Goal: Find specific page/section: Find specific page/section

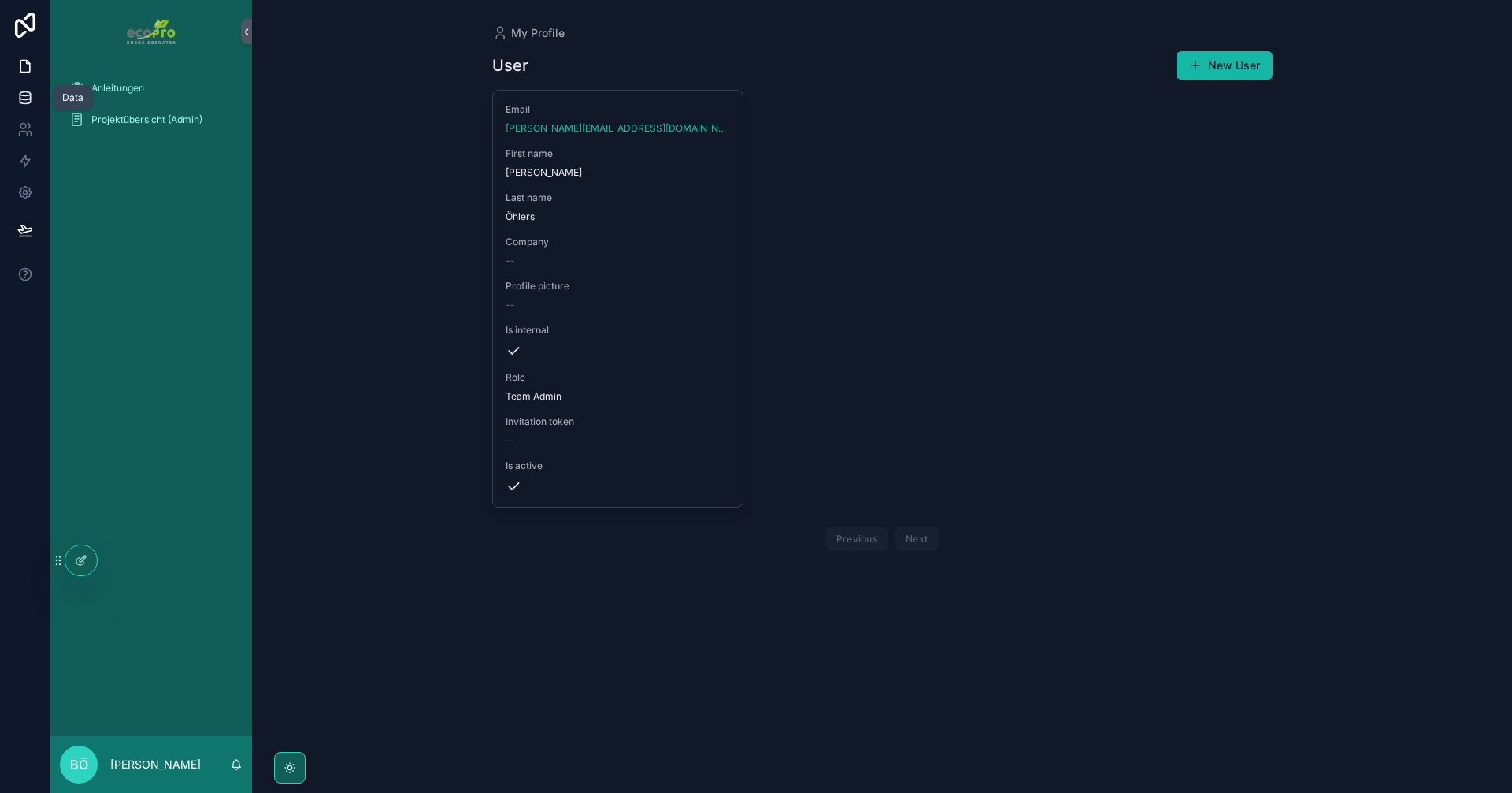
click at [34, 98] on link at bounding box center [24, 98] width 50 height 31
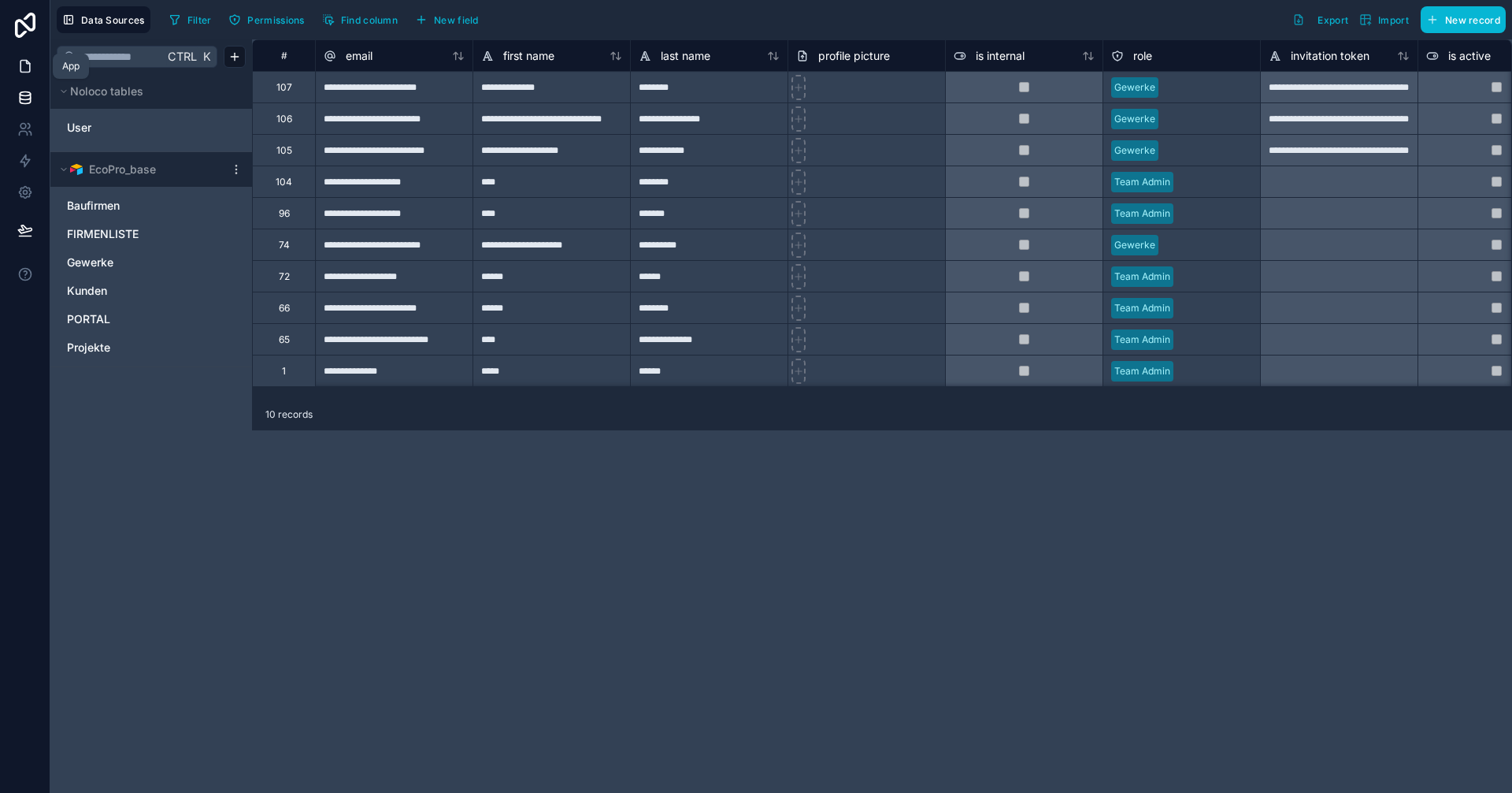
click at [32, 60] on icon at bounding box center [25, 66] width 16 height 16
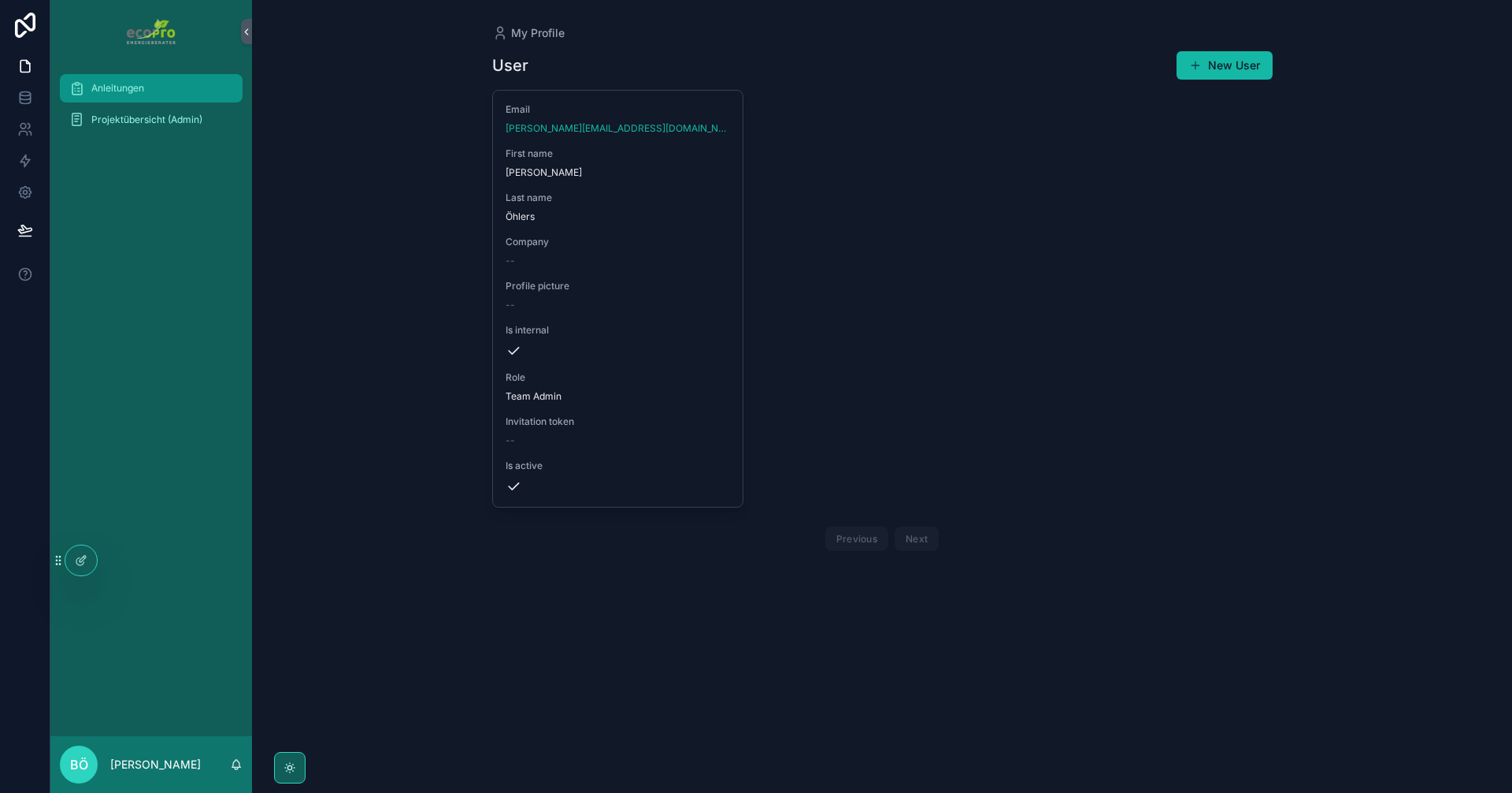
click at [142, 83] on span "Anleitungen" at bounding box center [118, 88] width 53 height 13
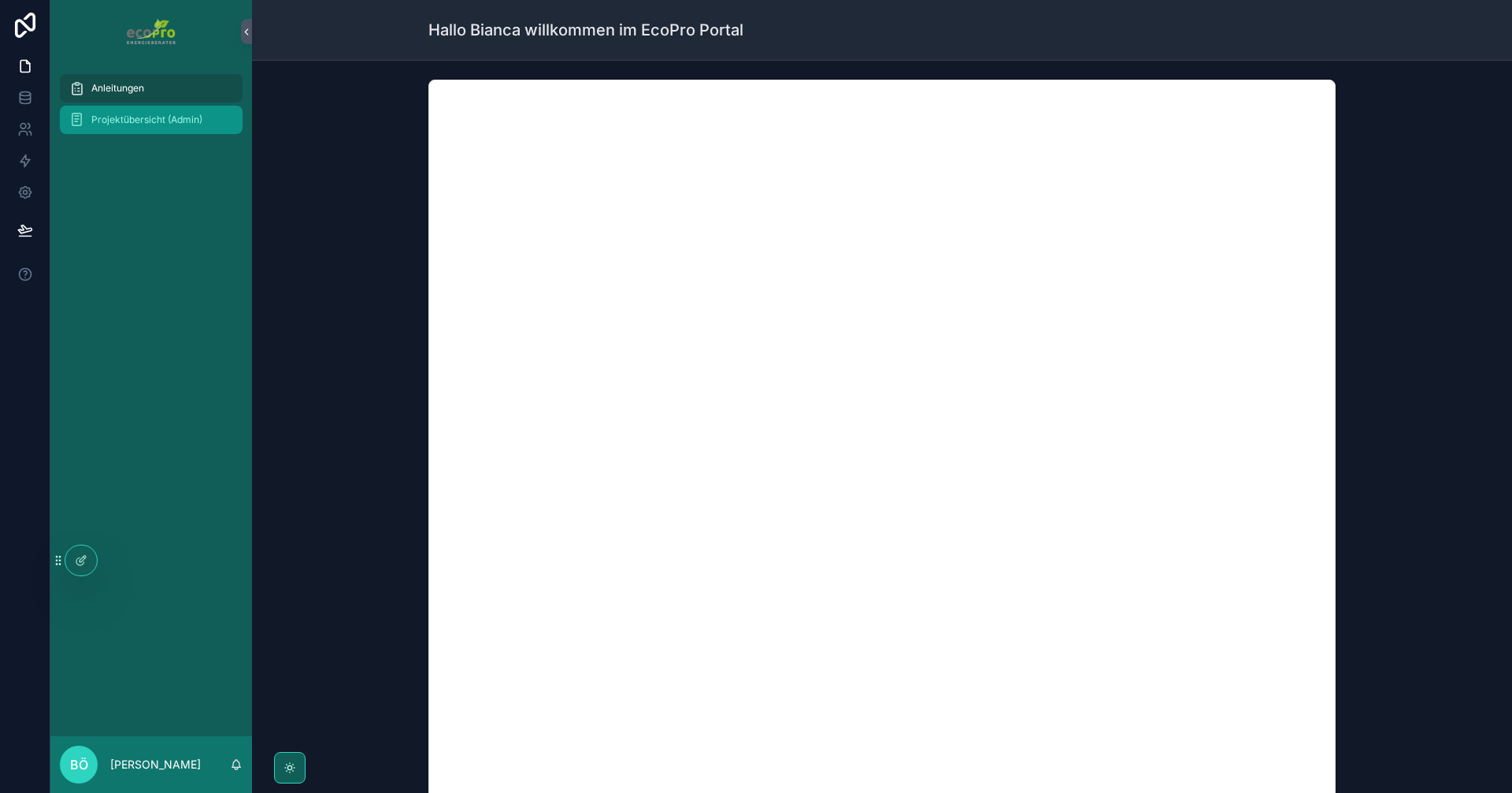
click at [139, 115] on span "Projektübersicht (Admin)" at bounding box center [146, 120] width 111 height 13
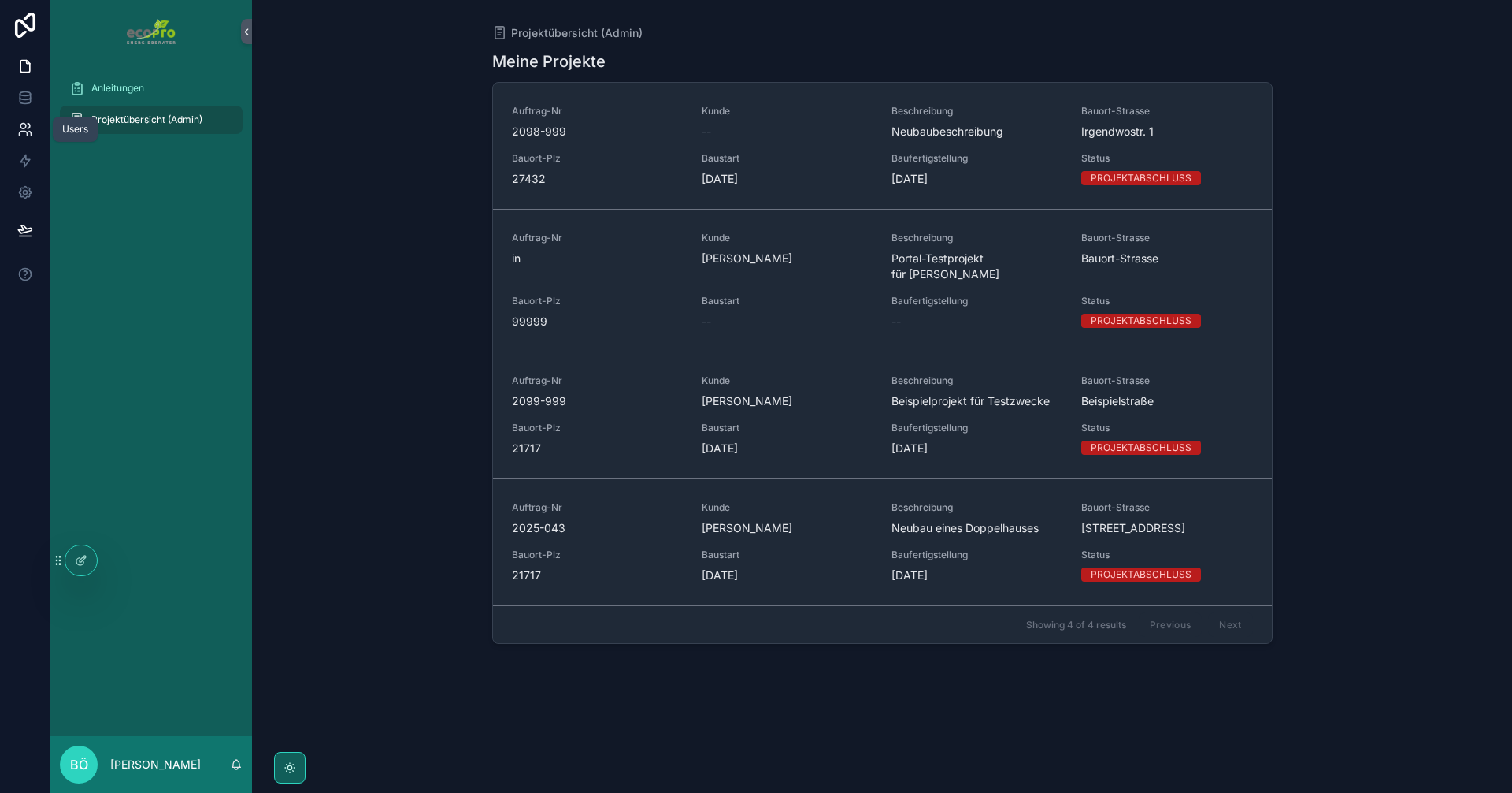
click at [28, 121] on link at bounding box center [24, 129] width 50 height 31
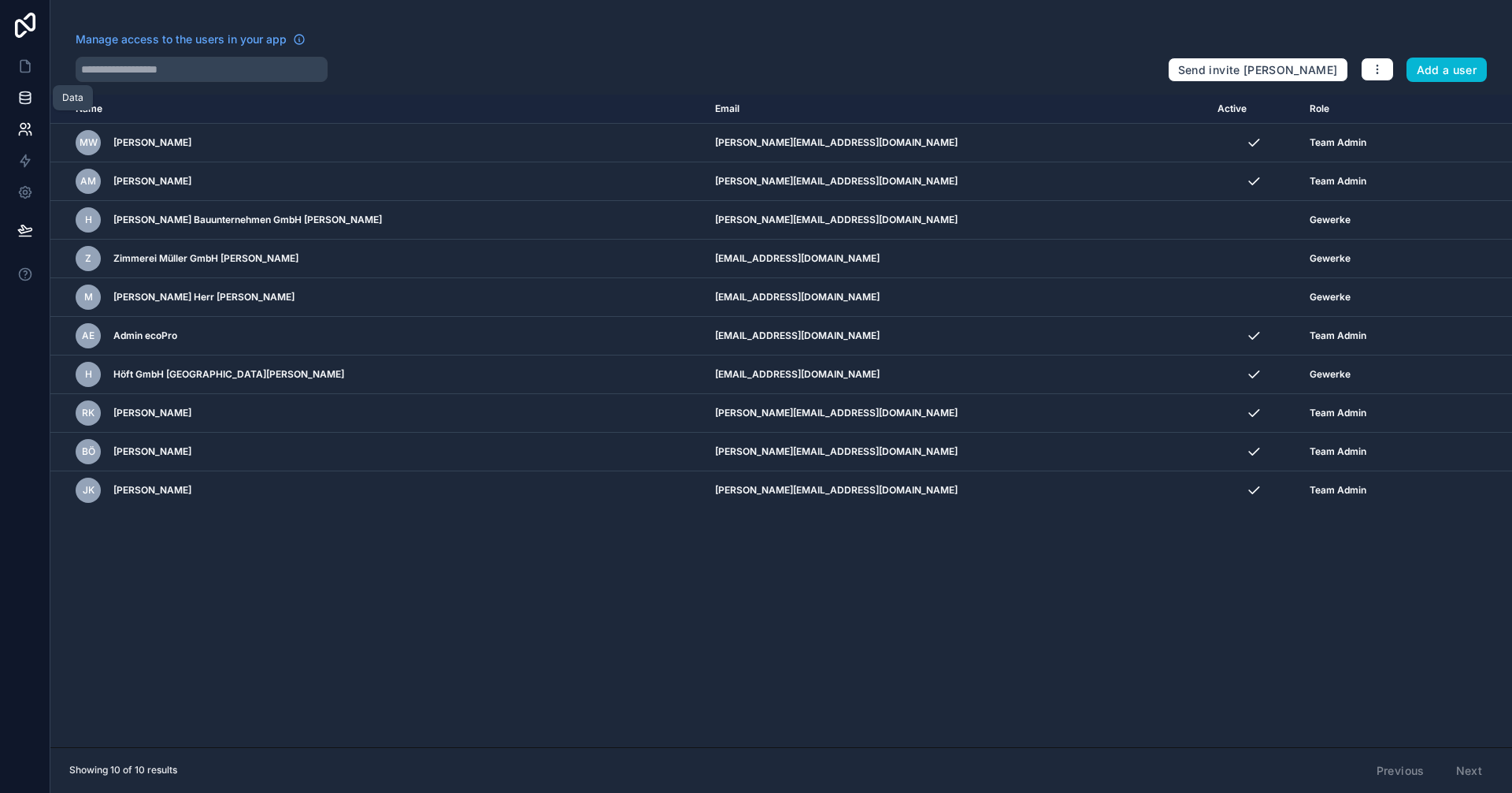
click at [27, 100] on icon at bounding box center [24, 97] width 10 height 6
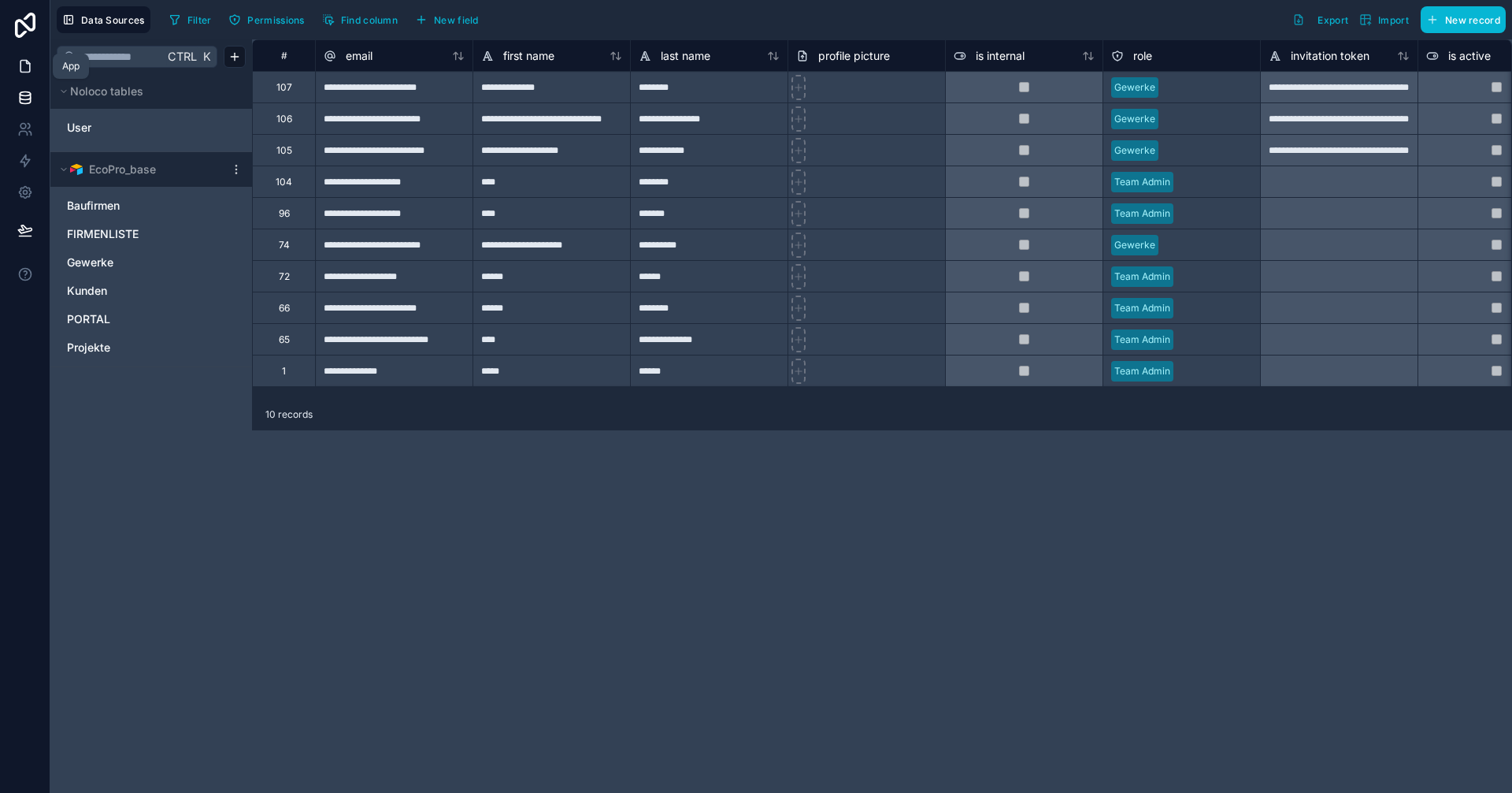
click at [15, 69] on link at bounding box center [24, 66] width 50 height 31
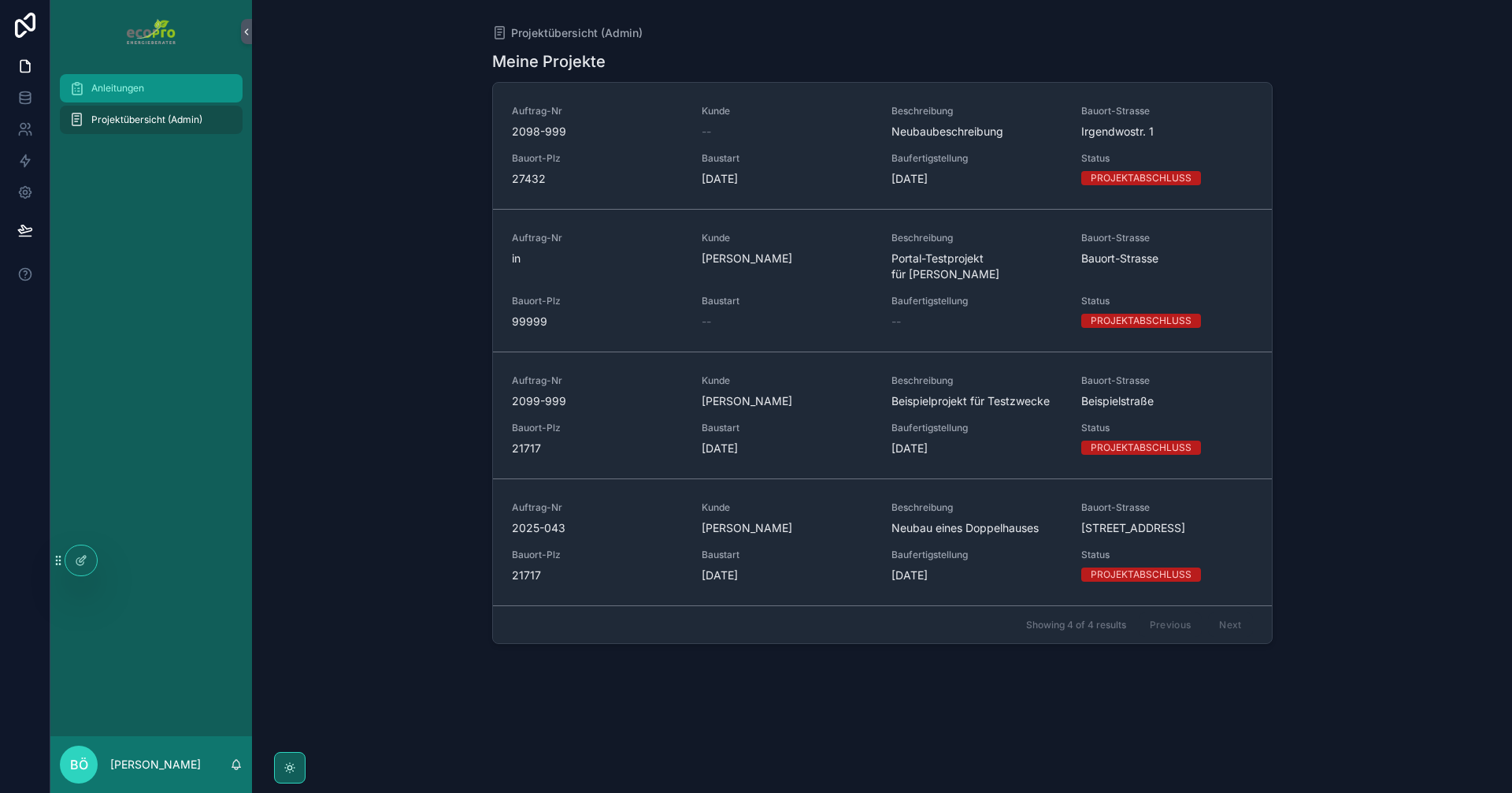
click at [182, 96] on div "Anleitungen" at bounding box center [151, 88] width 164 height 25
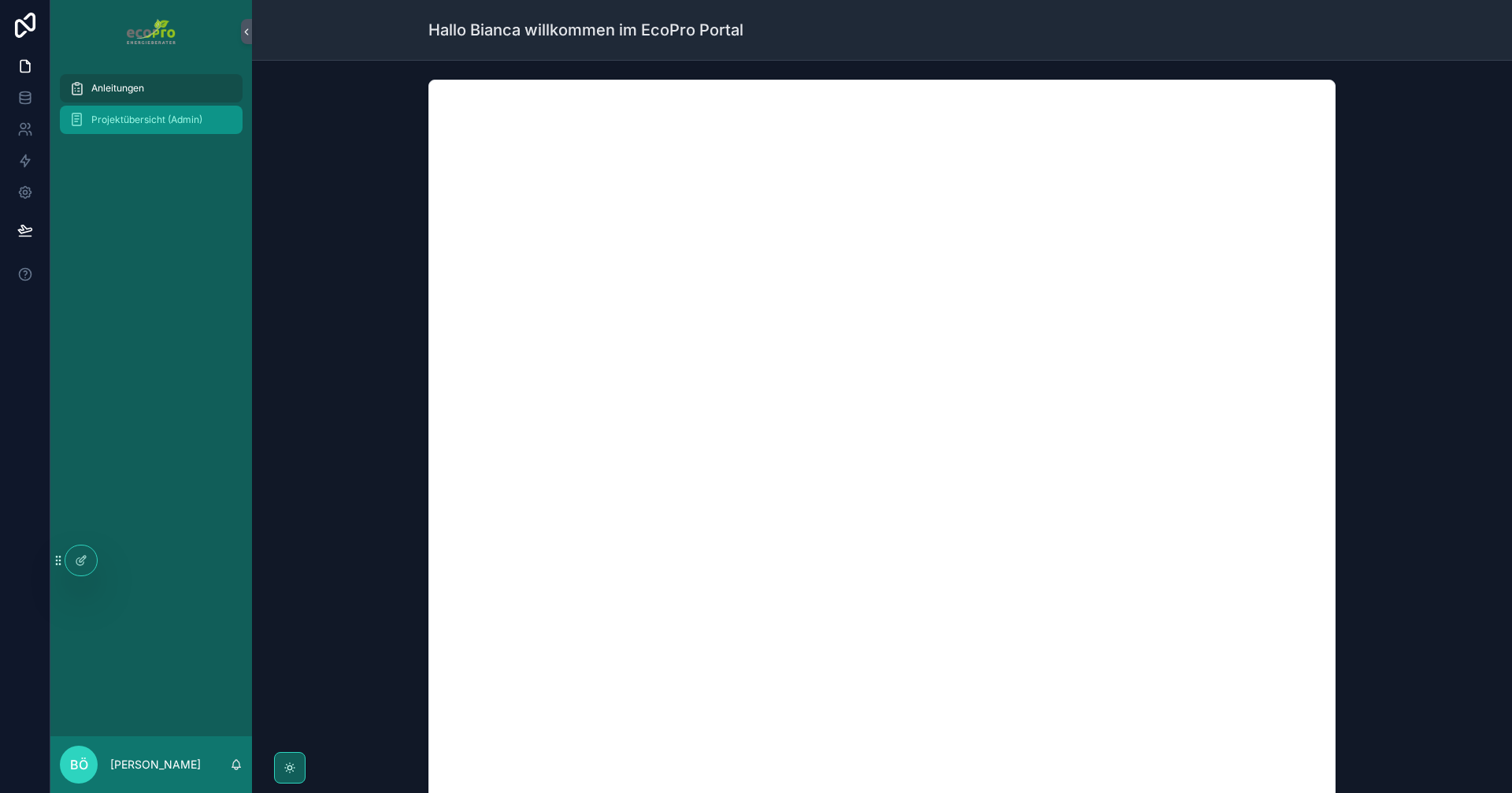
click at [173, 123] on span "Projektübersicht (Admin)" at bounding box center [146, 120] width 111 height 13
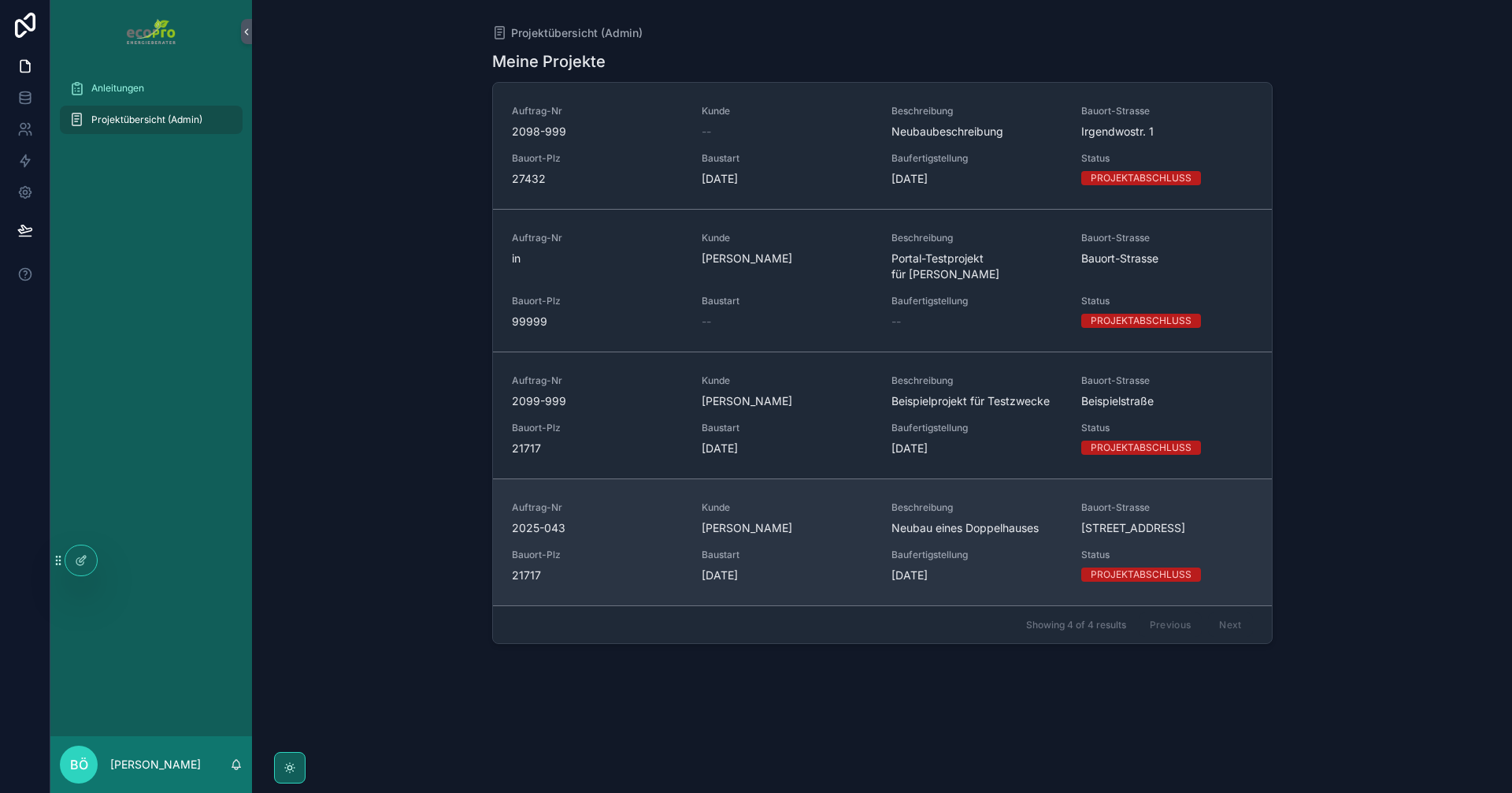
click at [631, 503] on div "Auftrag-Nr 2025-043" at bounding box center [597, 518] width 171 height 34
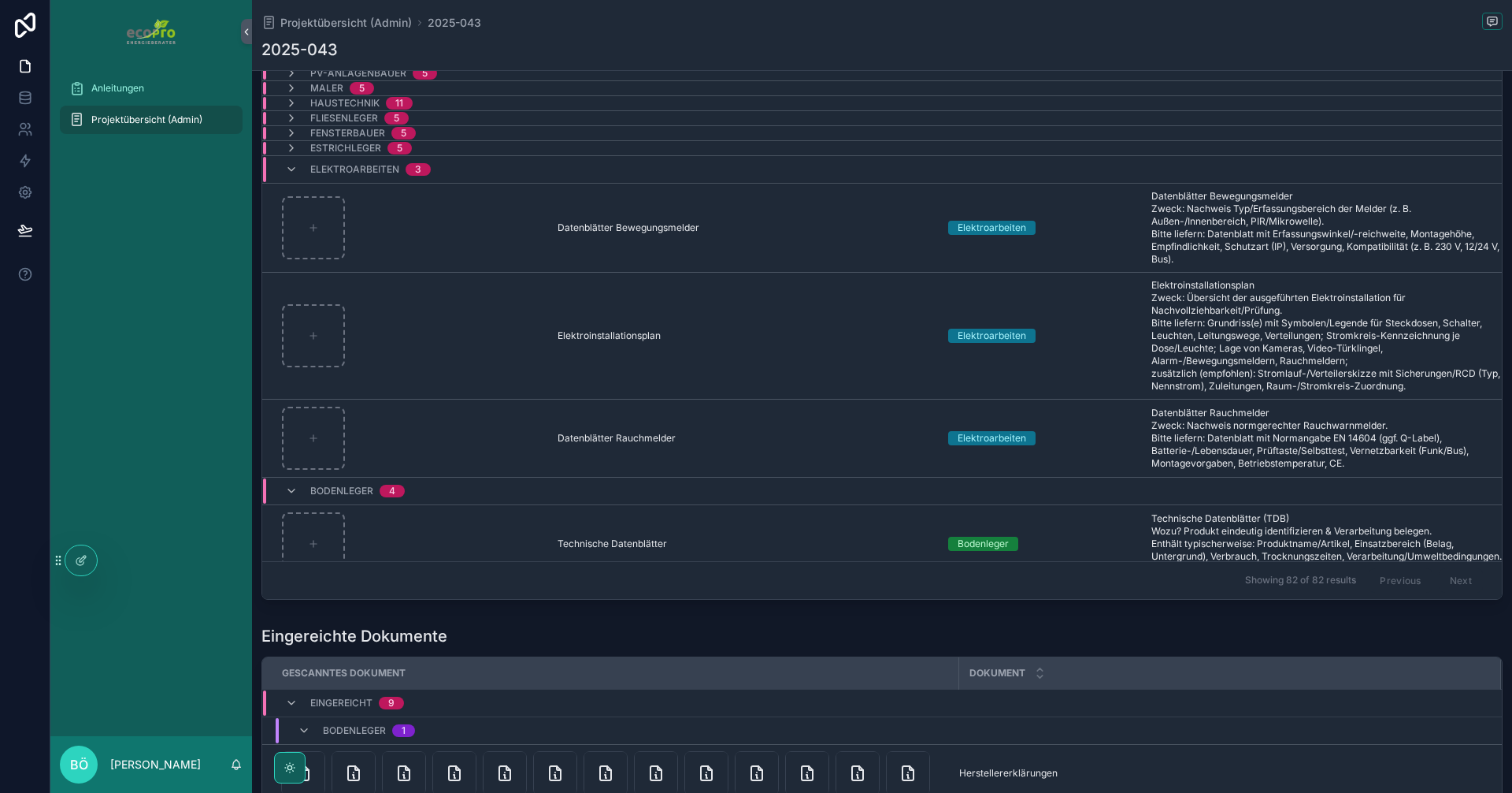
scroll to position [1182, 0]
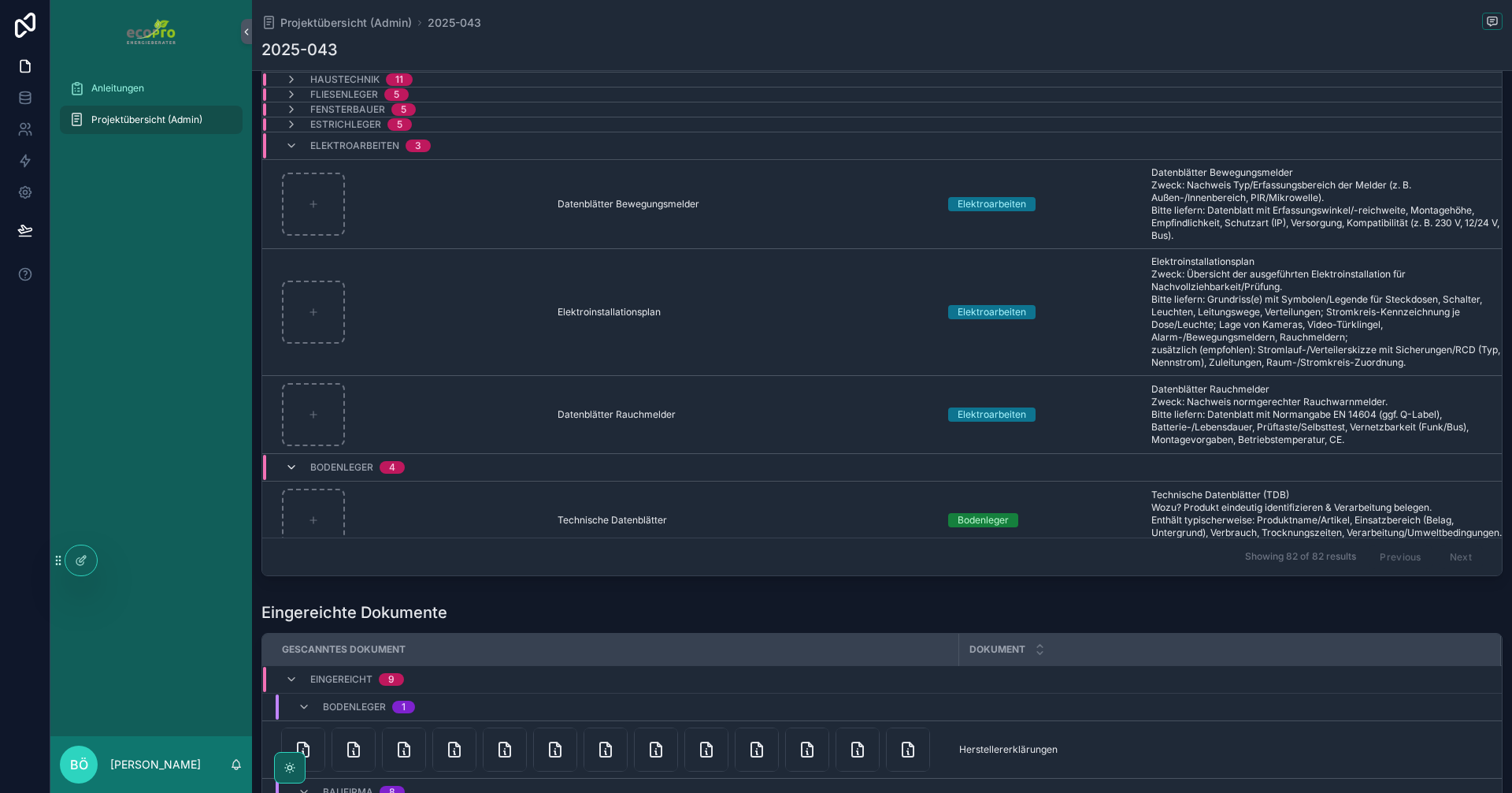
click at [291, 471] on icon "scrollable content" at bounding box center [291, 467] width 13 height 13
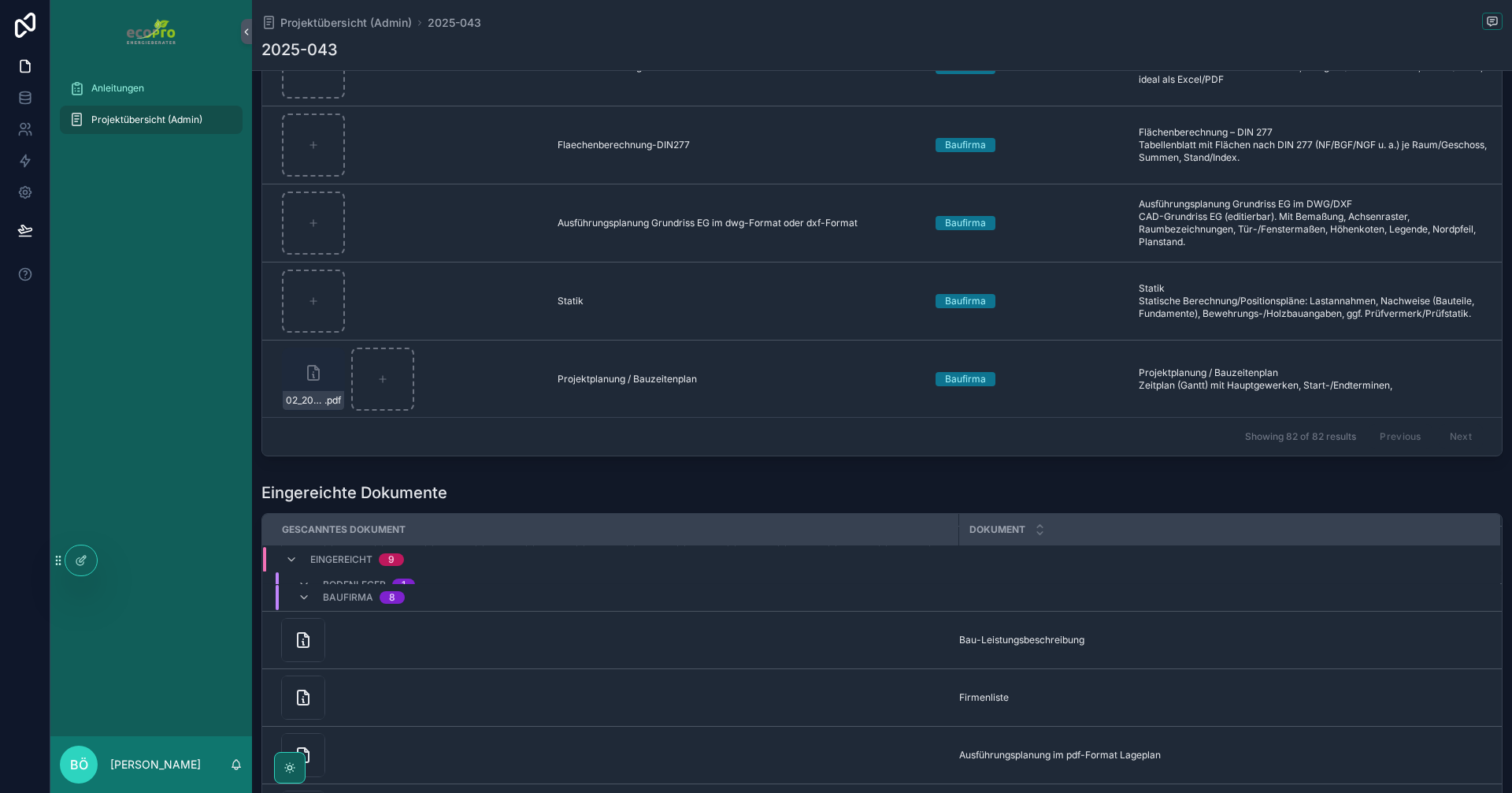
scroll to position [1576, 0]
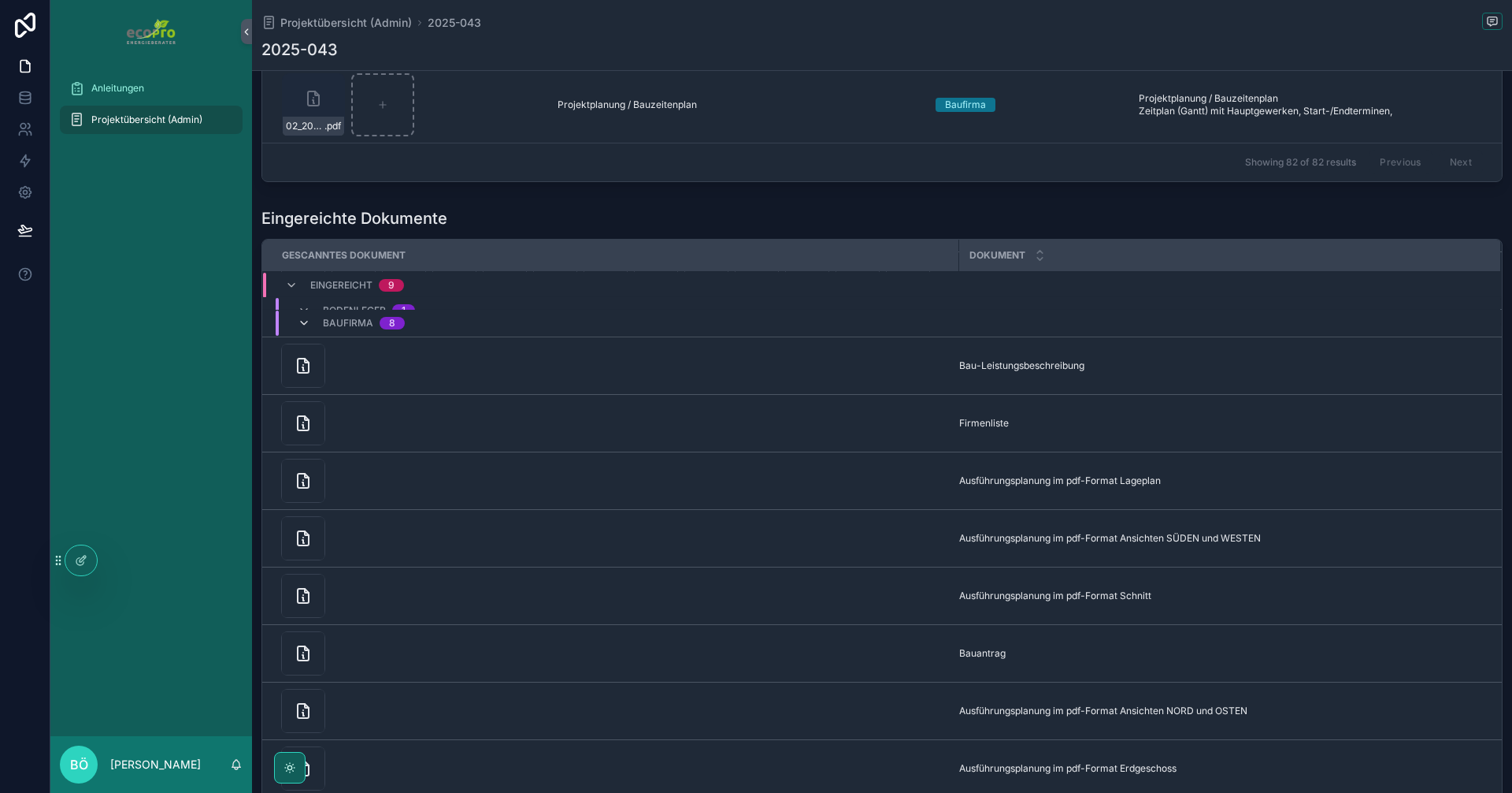
click at [303, 317] on icon "scrollable content" at bounding box center [304, 322] width 13 height 13
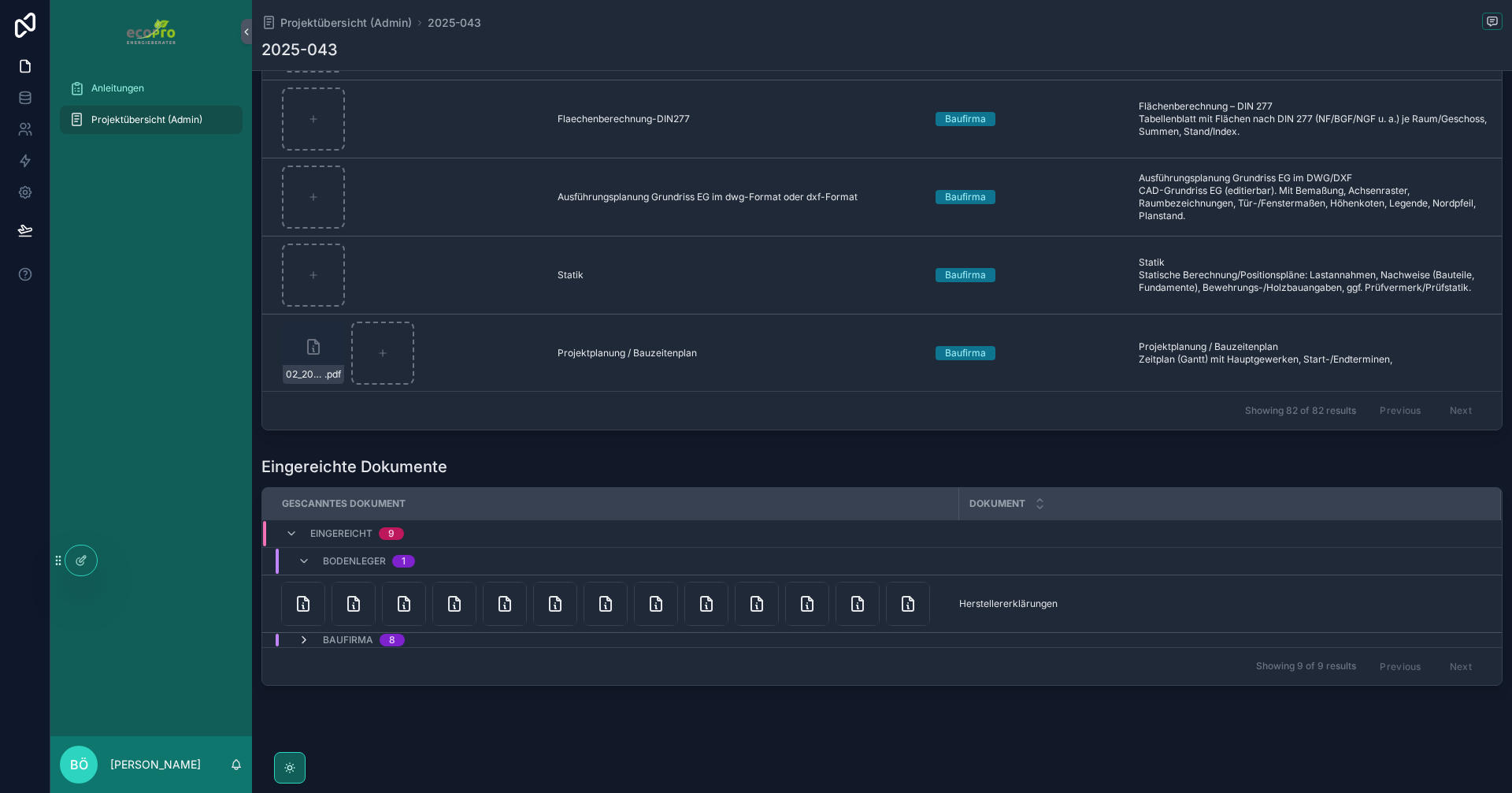
click at [299, 633] on icon "scrollable content" at bounding box center [304, 639] width 13 height 13
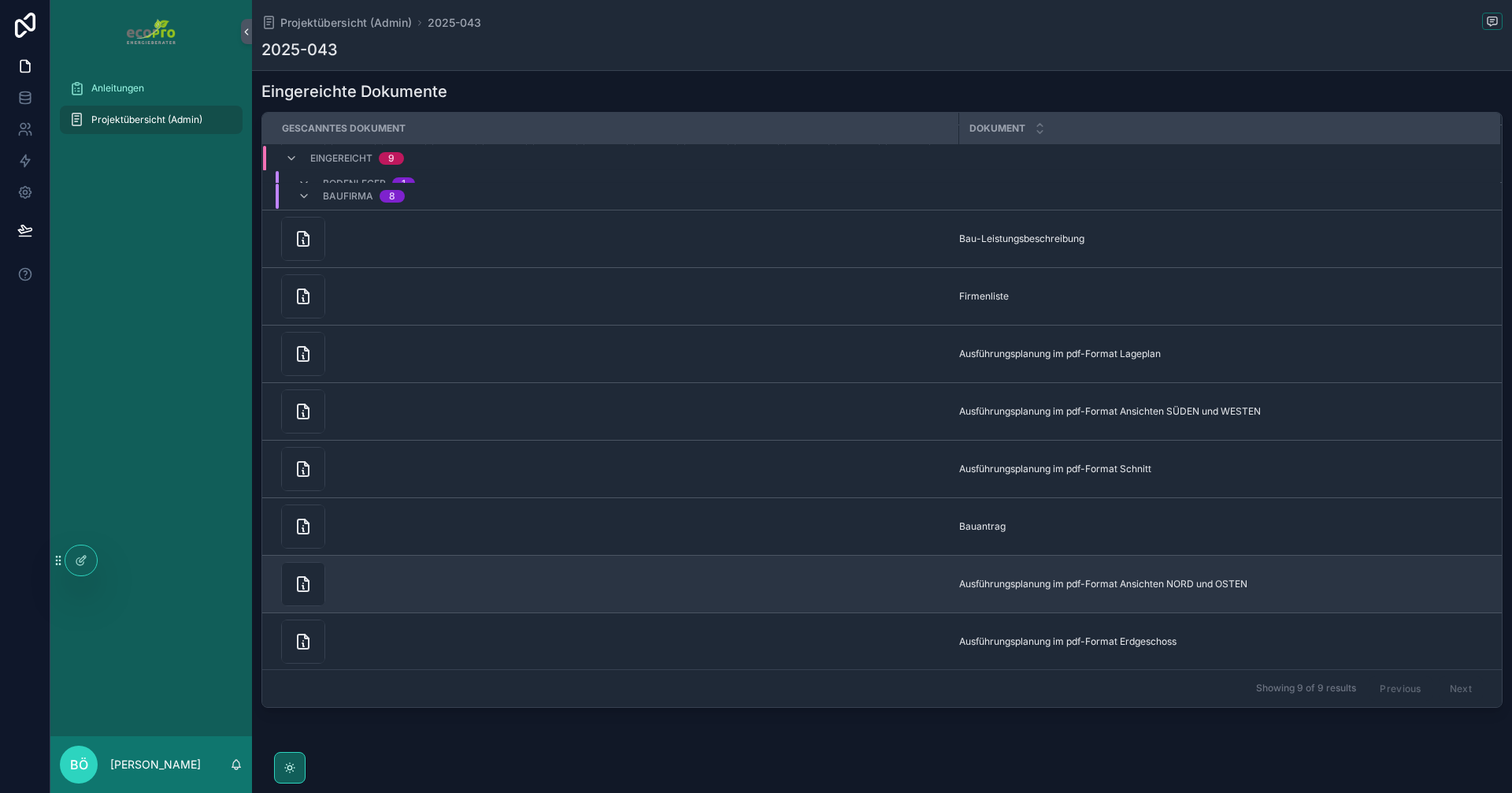
scroll to position [1725, 0]
